Goal: Information Seeking & Learning: Learn about a topic

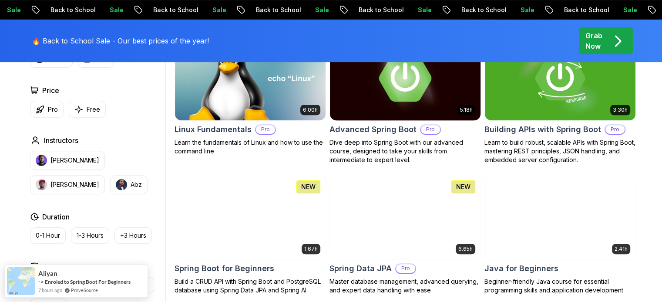
scroll to position [304, 0]
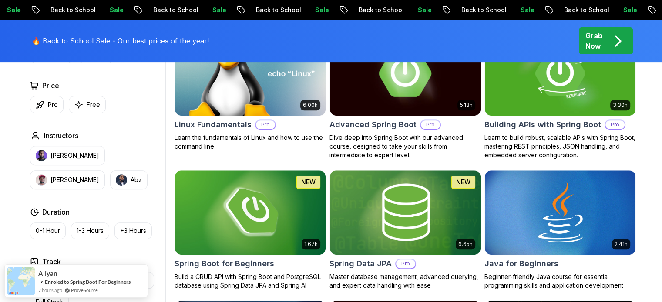
click at [425, 92] on img at bounding box center [405, 73] width 158 height 88
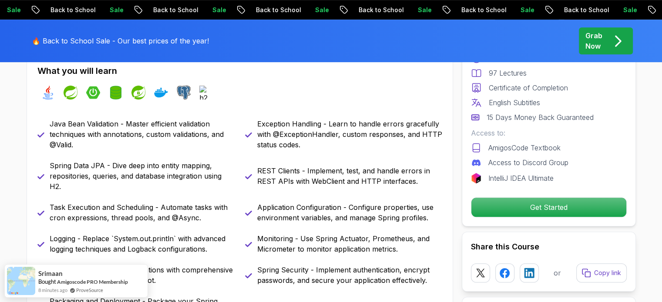
scroll to position [391, 0]
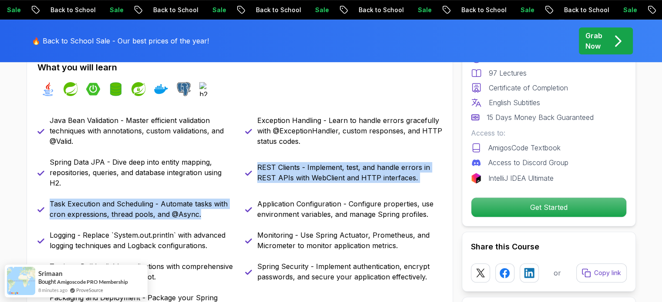
drag, startPoint x: 203, startPoint y: 214, endPoint x: 102, endPoint y: 191, distance: 103.4
click at [102, 191] on div "Java Bean Validation - Master efficient validation techniques with annotations,…" at bounding box center [239, 219] width 405 height 209
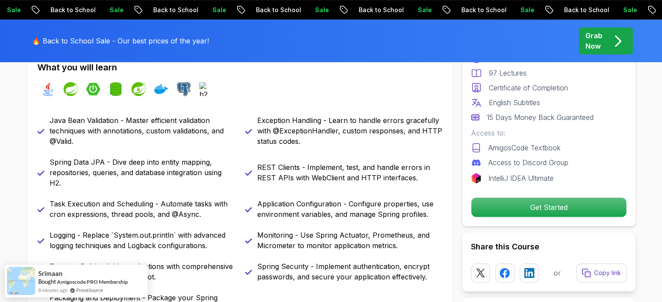
click at [165, 177] on p "Spring Data JPA - Dive deep into entity mapping, repositories, queries, and dat…" at bounding box center [142, 172] width 185 height 31
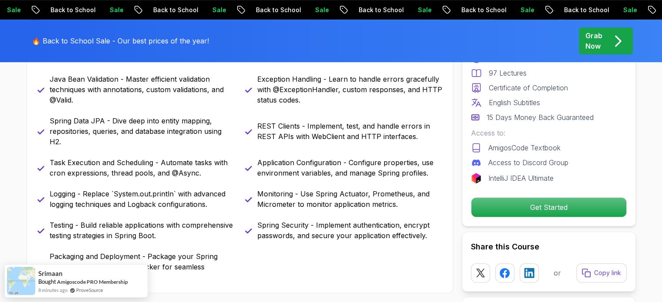
scroll to position [435, 0]
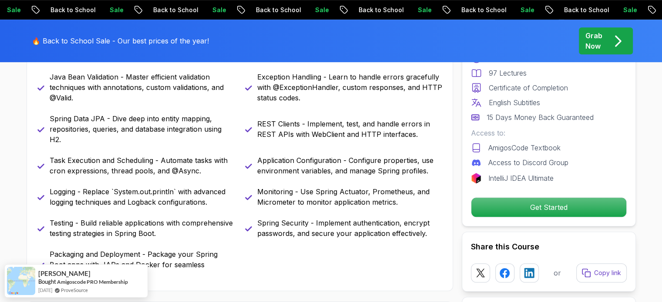
click at [171, 178] on div "Java Bean Validation - Master efficient validation techniques with annotations,…" at bounding box center [239, 176] width 405 height 209
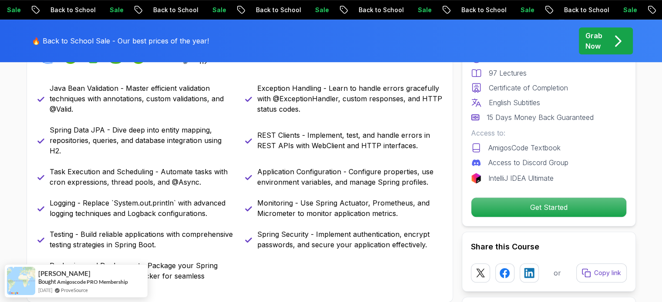
scroll to position [391, 0]
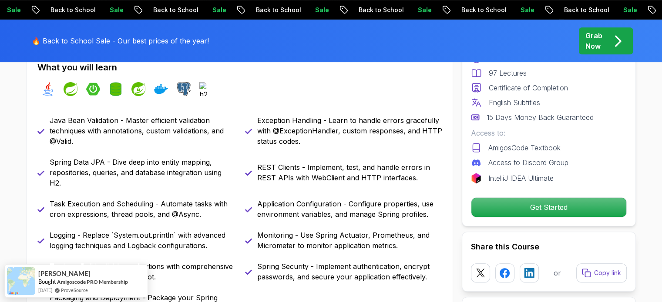
click at [239, 142] on div "Java Bean Validation - Master efficient validation techniques with annotations,…" at bounding box center [239, 219] width 405 height 209
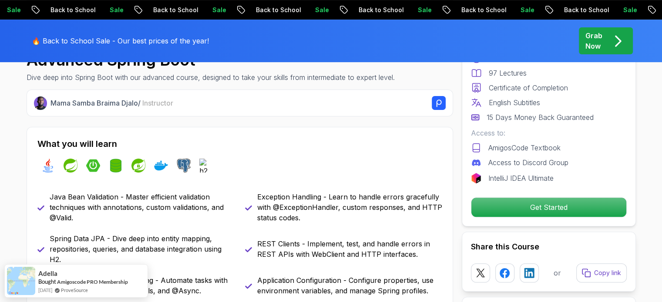
scroll to position [304, 0]
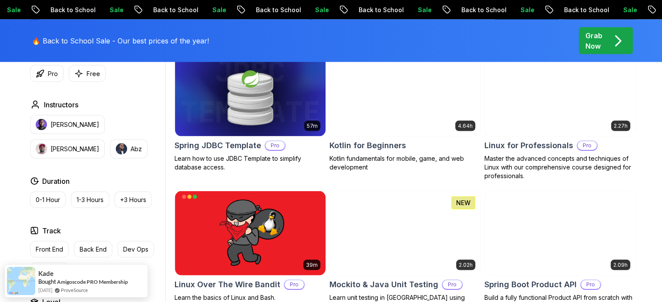
scroll to position [1827, 0]
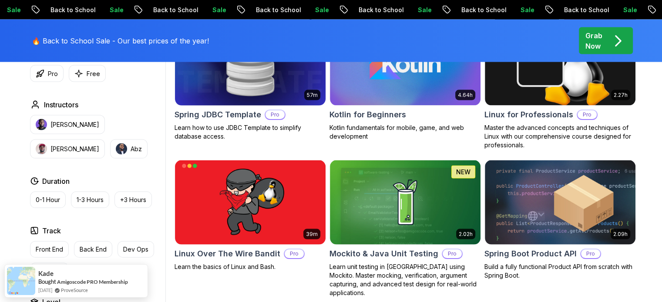
click at [252, 95] on img at bounding box center [250, 63] width 158 height 88
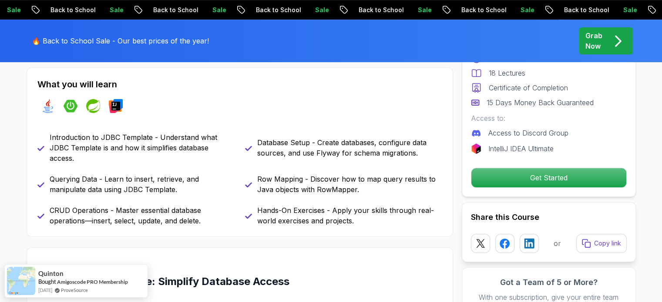
scroll to position [348, 0]
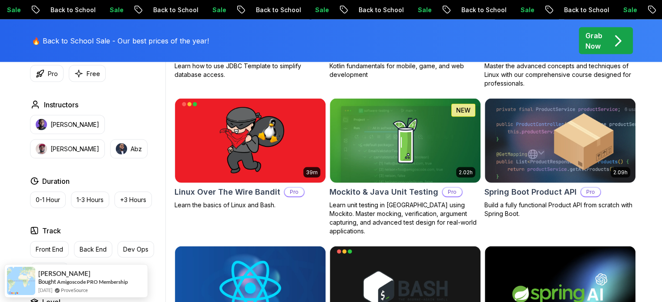
scroll to position [1897, 0]
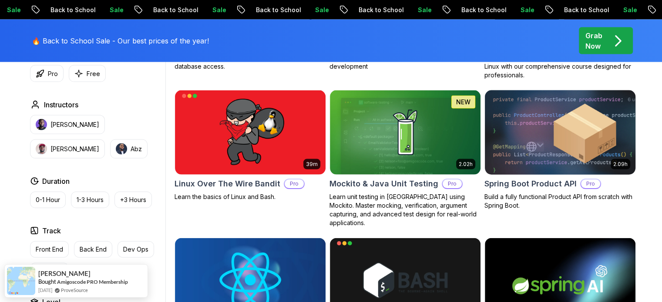
click at [536, 137] on img at bounding box center [560, 132] width 158 height 88
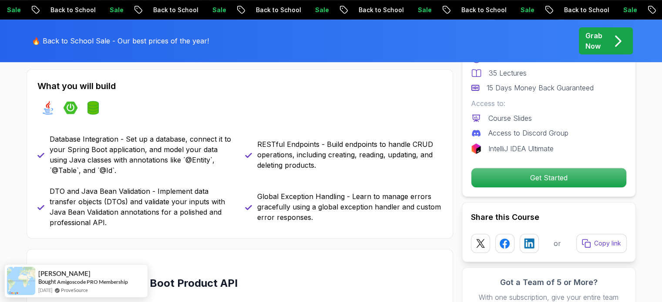
scroll to position [348, 0]
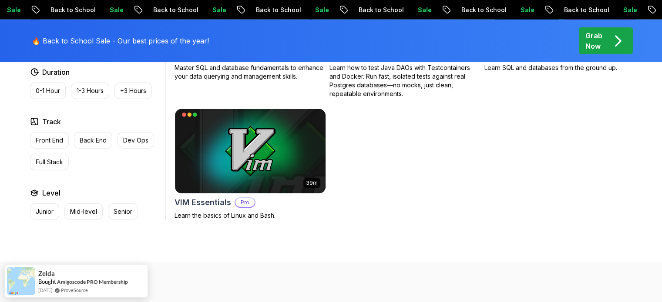
scroll to position [2462, 0]
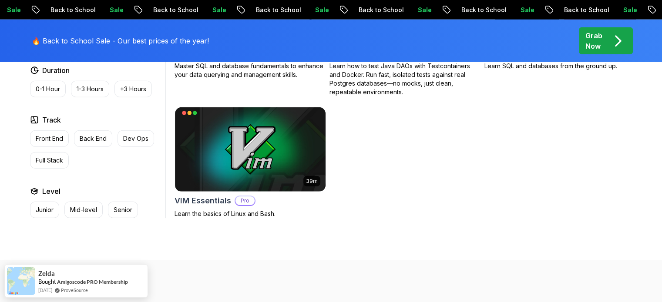
drag, startPoint x: 661, startPoint y: 177, endPoint x: 656, endPoint y: 74, distance: 103.7
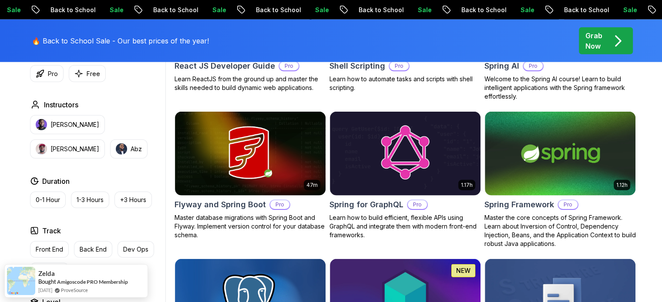
scroll to position [0, 0]
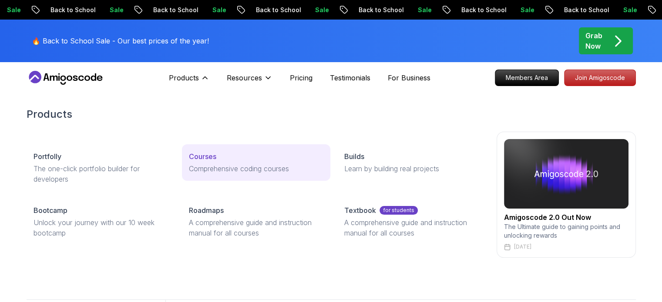
click at [251, 167] on p "Comprehensive coding courses" at bounding box center [256, 169] width 134 height 10
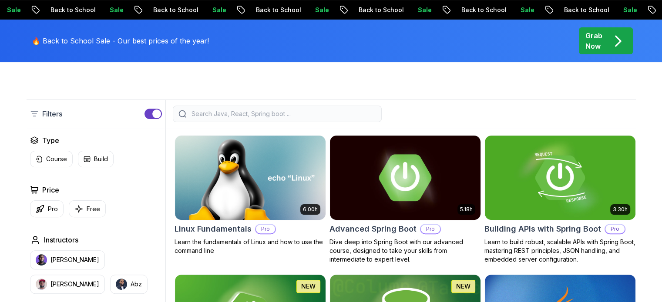
scroll to position [217, 0]
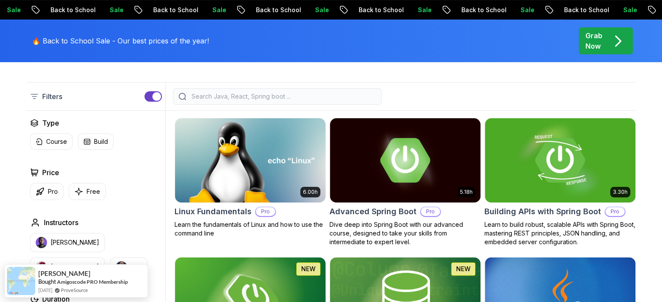
click at [244, 97] on input "search" at bounding box center [283, 96] width 186 height 9
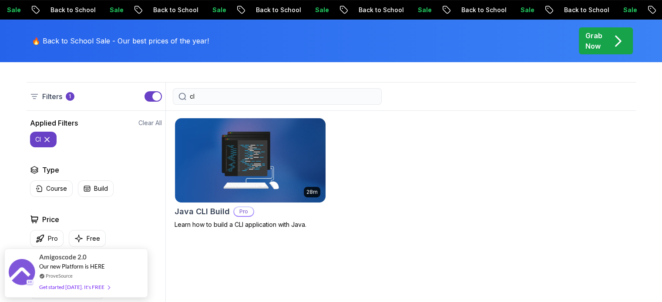
type input "c"
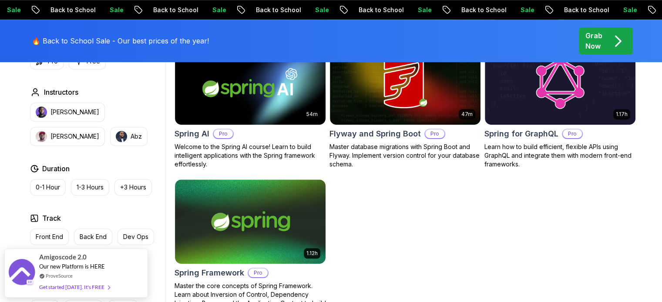
scroll to position [565, 0]
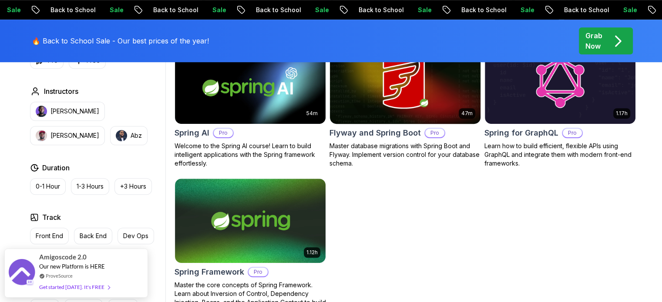
type input "spring"
click at [412, 100] on img at bounding box center [405, 82] width 158 height 88
